Goal: Navigation & Orientation: Find specific page/section

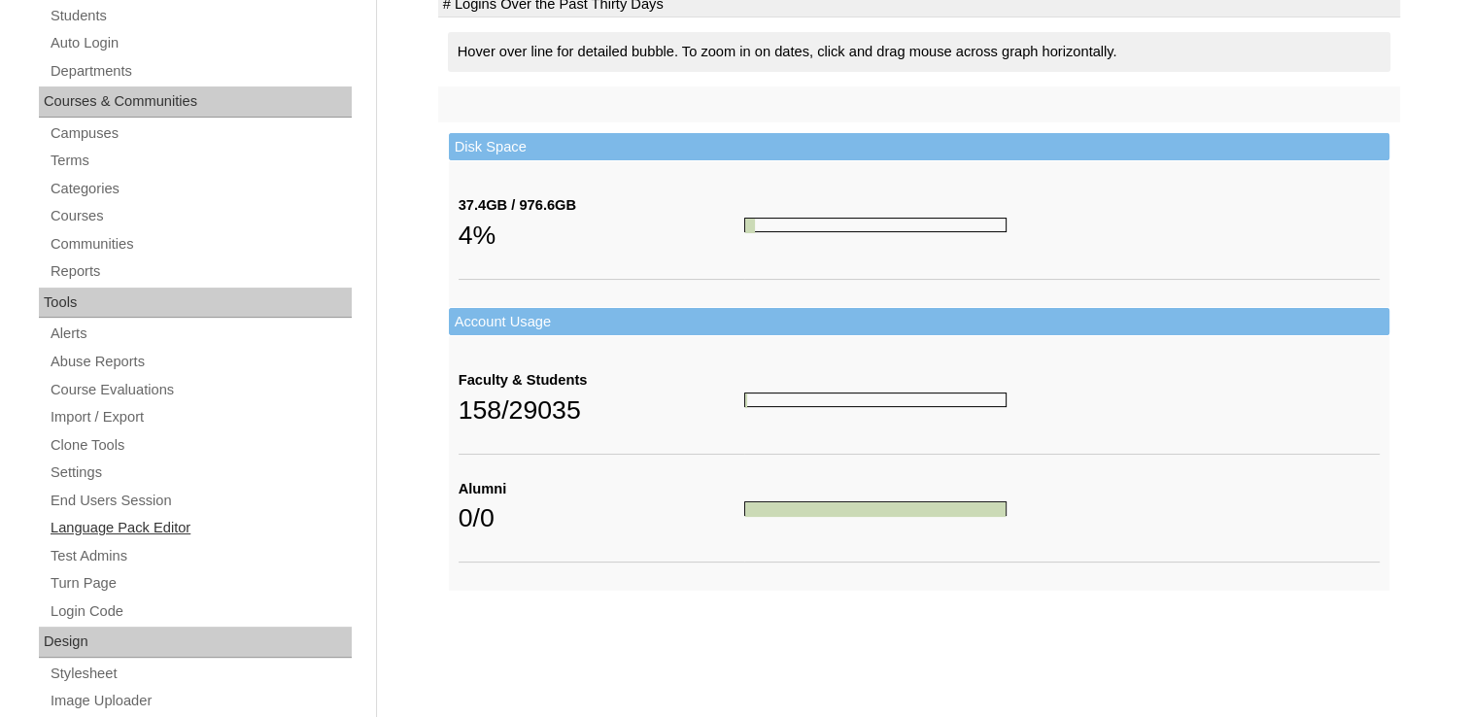
scroll to position [389, 0]
click at [63, 156] on link "Terms" at bounding box center [200, 160] width 303 height 24
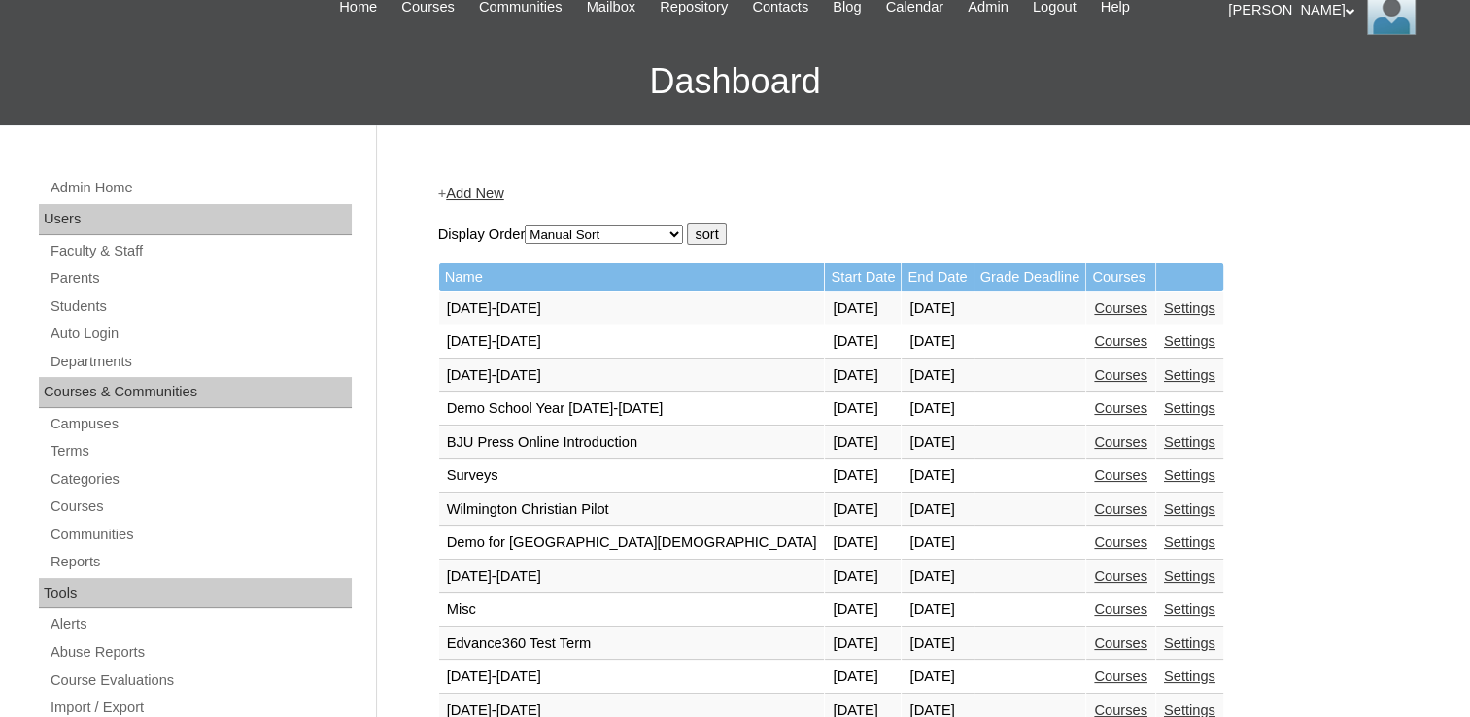
scroll to position [194, 0]
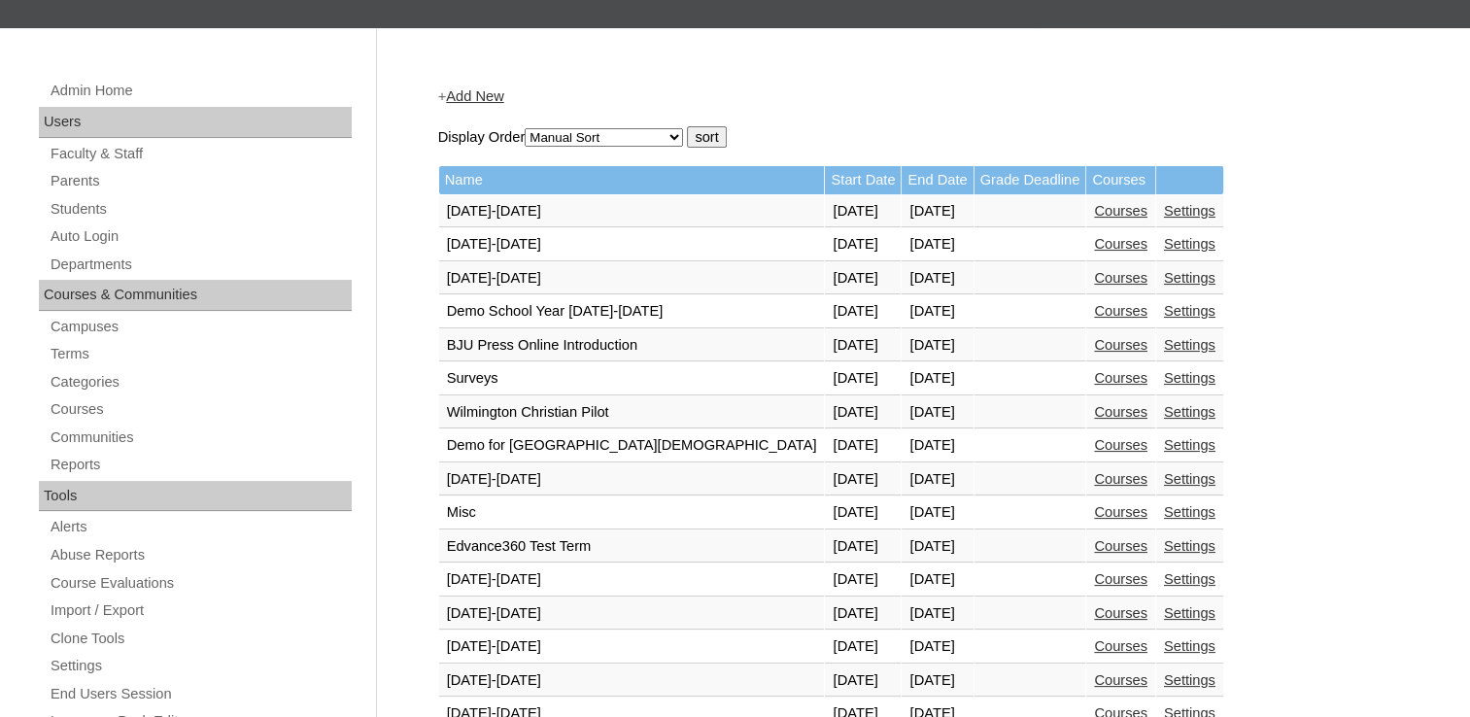
click at [1094, 542] on link "Courses" at bounding box center [1120, 546] width 53 height 16
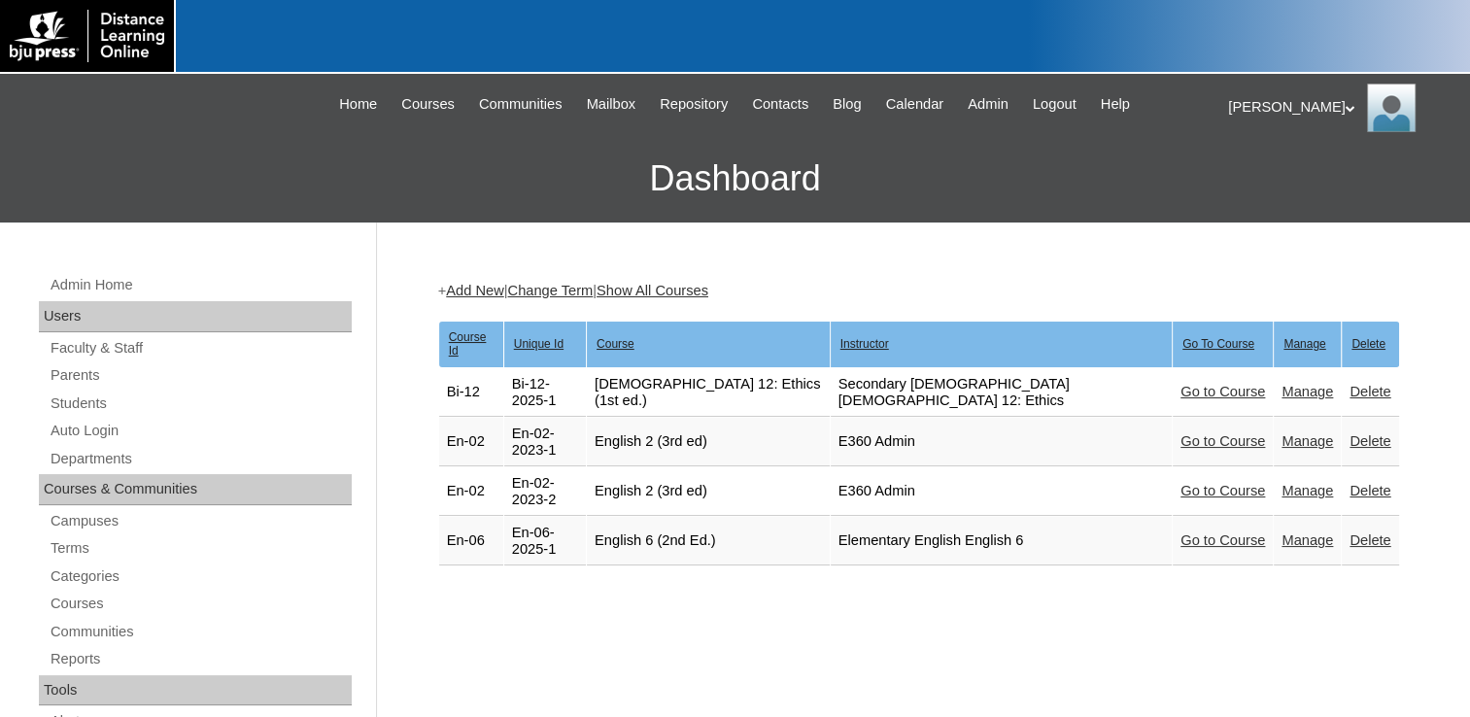
click at [1181, 533] on link "Go to Course" at bounding box center [1223, 541] width 85 height 16
